Goal: Information Seeking & Learning: Understand process/instructions

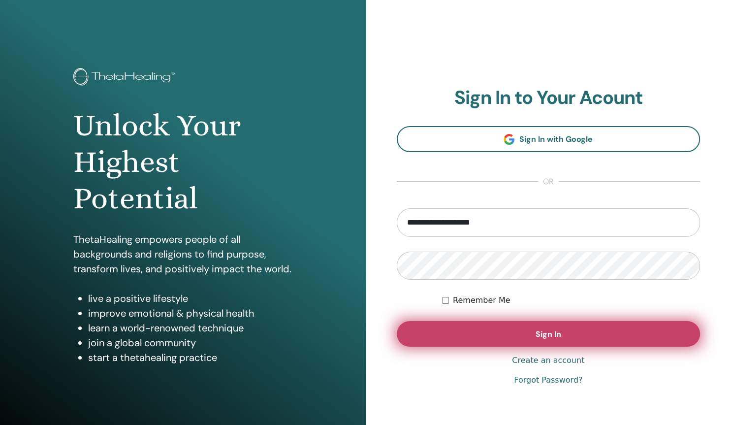
type input "**********"
click at [529, 334] on button "Sign In" at bounding box center [549, 334] width 304 height 26
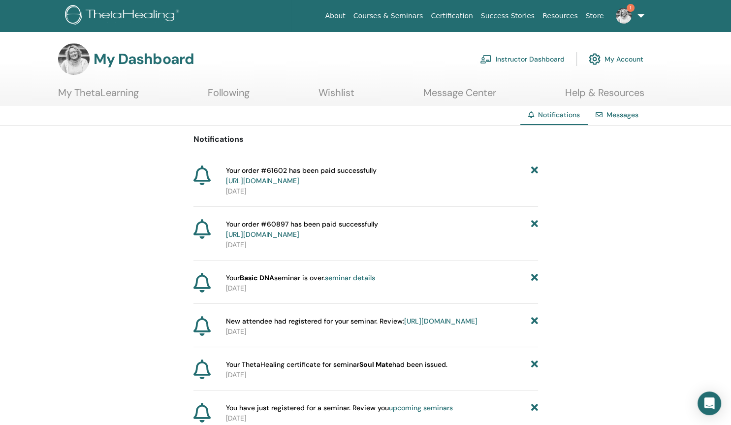
click at [503, 62] on link "Instructor Dashboard" at bounding box center [522, 59] width 85 height 22
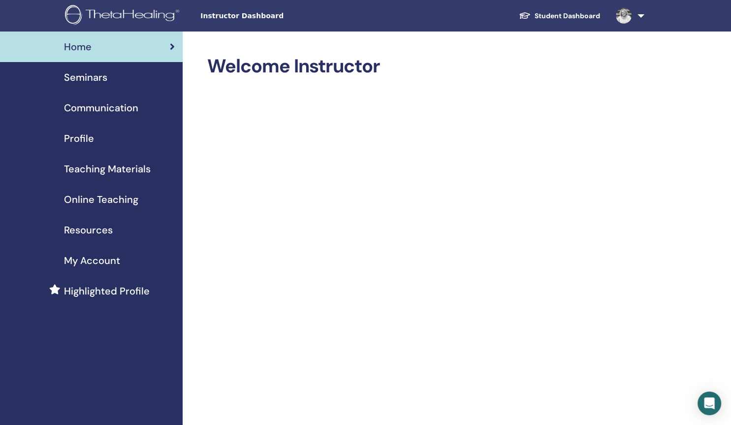
click at [121, 203] on span "Online Teaching" at bounding box center [101, 199] width 74 height 15
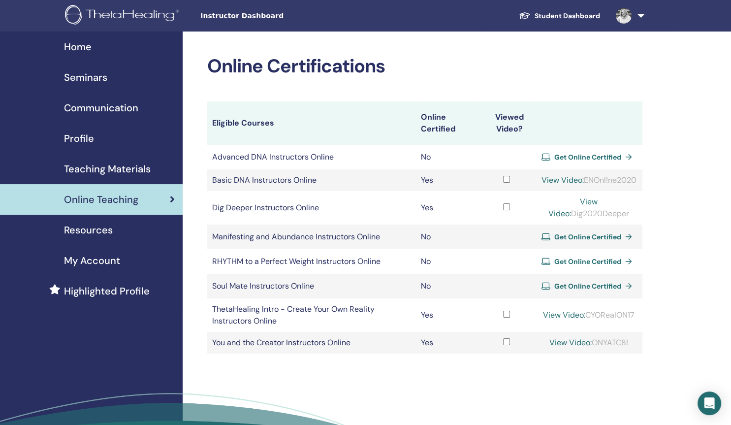
click at [582, 215] on link "View Video:" at bounding box center [573, 207] width 49 height 22
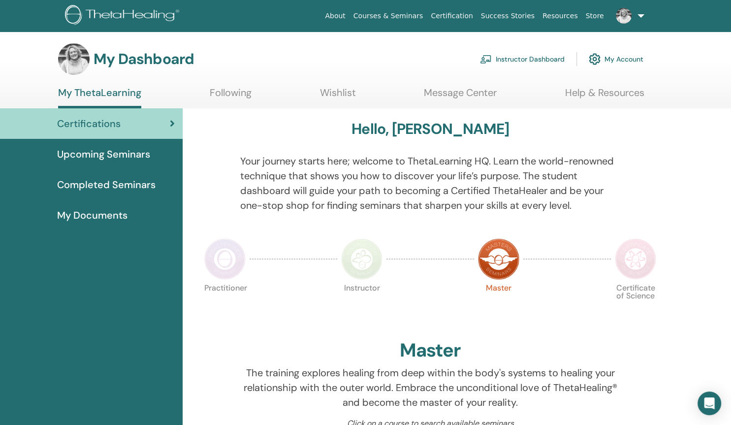
click at [520, 57] on link "Instructor Dashboard" at bounding box center [522, 59] width 85 height 22
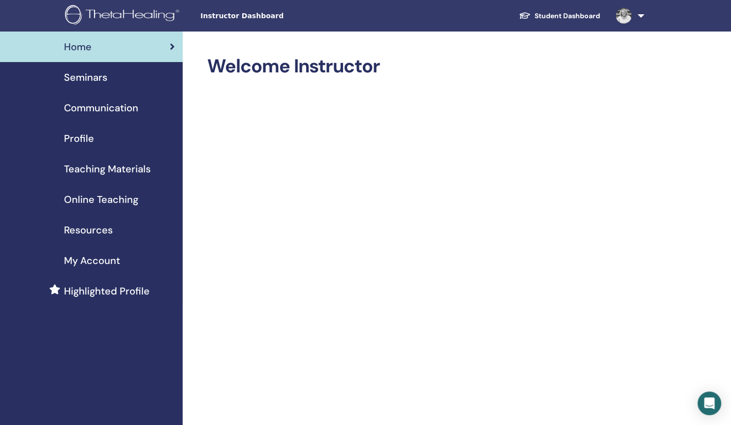
click at [94, 201] on span "Online Teaching" at bounding box center [101, 199] width 74 height 15
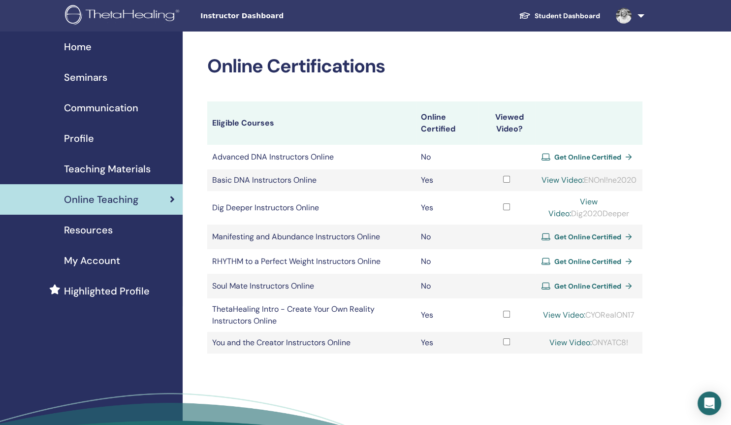
click at [571, 348] on link "View Video:" at bounding box center [571, 342] width 42 height 10
